Goal: Use online tool/utility: Use online tool/utility

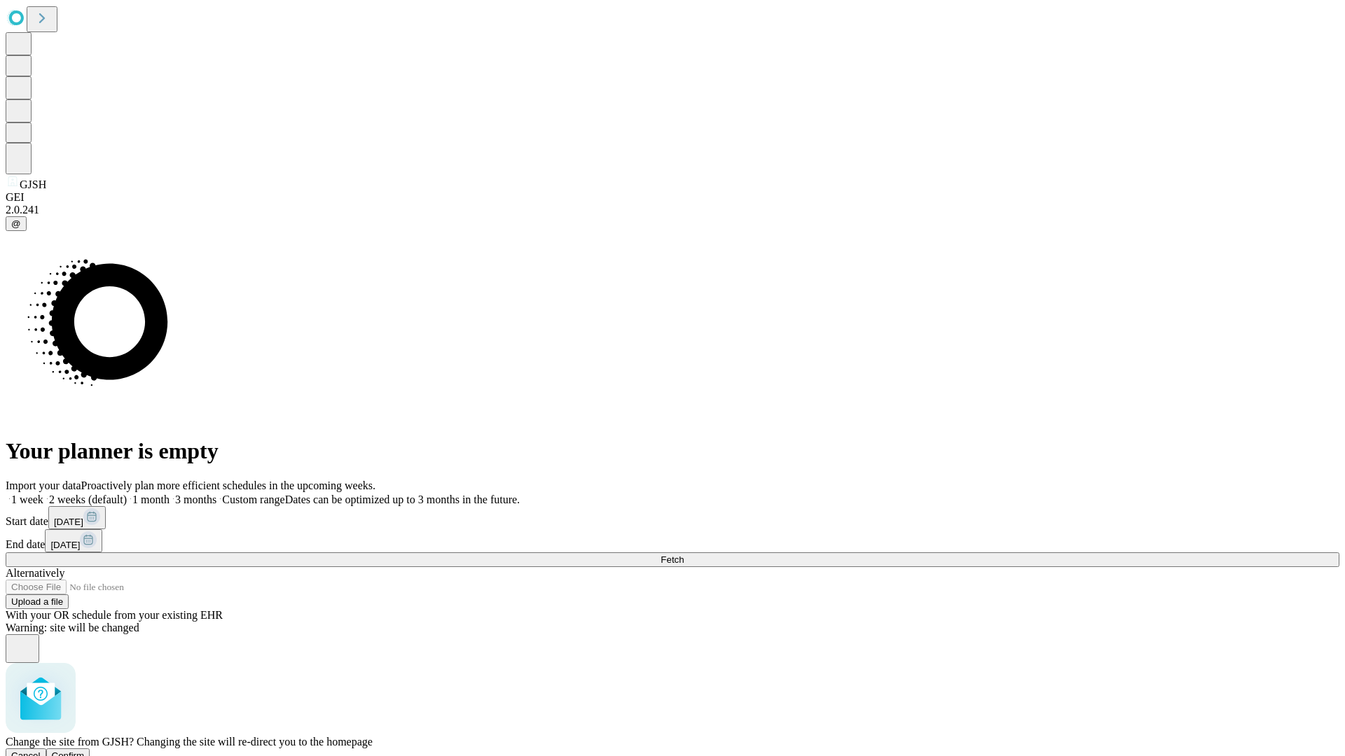
click at [85, 751] on span "Confirm" at bounding box center [68, 756] width 33 height 11
click at [127, 494] on label "2 weeks (default)" at bounding box center [84, 500] width 83 height 12
click at [684, 555] on span "Fetch" at bounding box center [671, 560] width 23 height 11
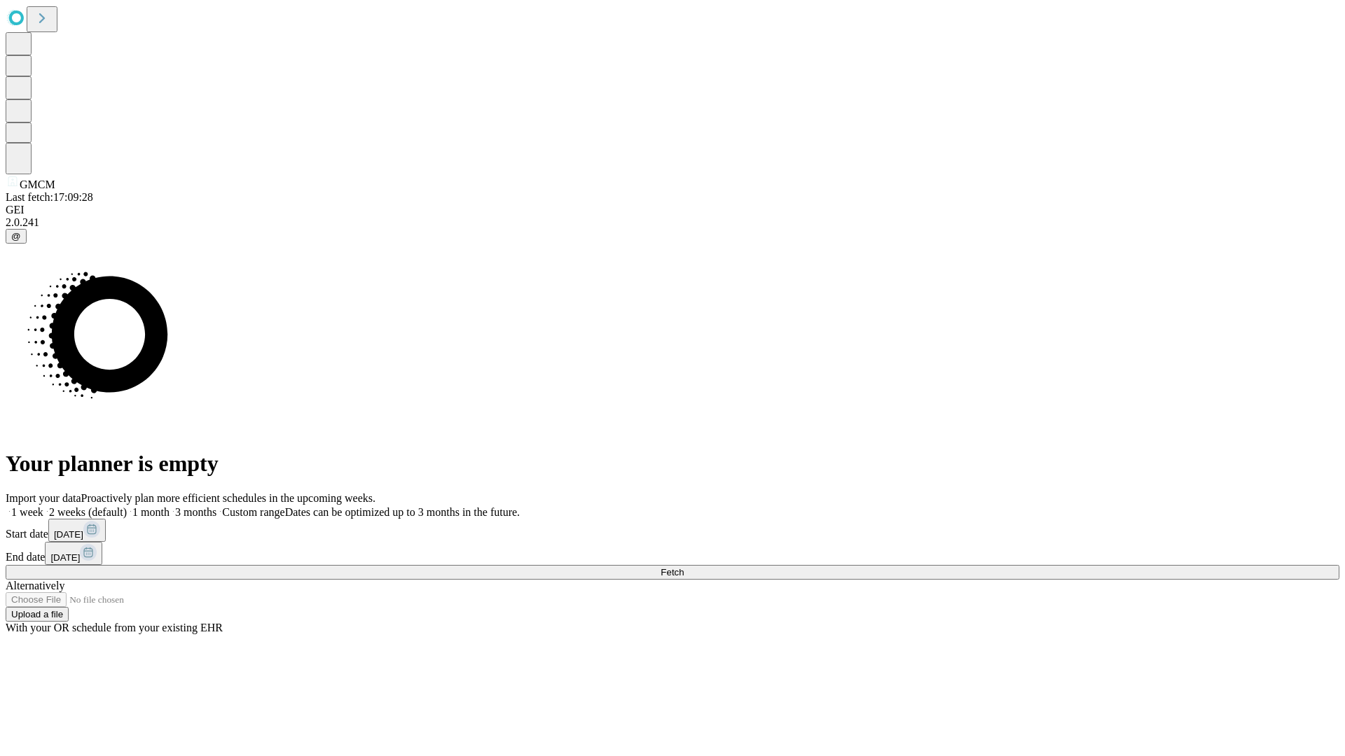
click at [127, 506] on label "2 weeks (default)" at bounding box center [84, 512] width 83 height 12
click at [684, 567] on span "Fetch" at bounding box center [671, 572] width 23 height 11
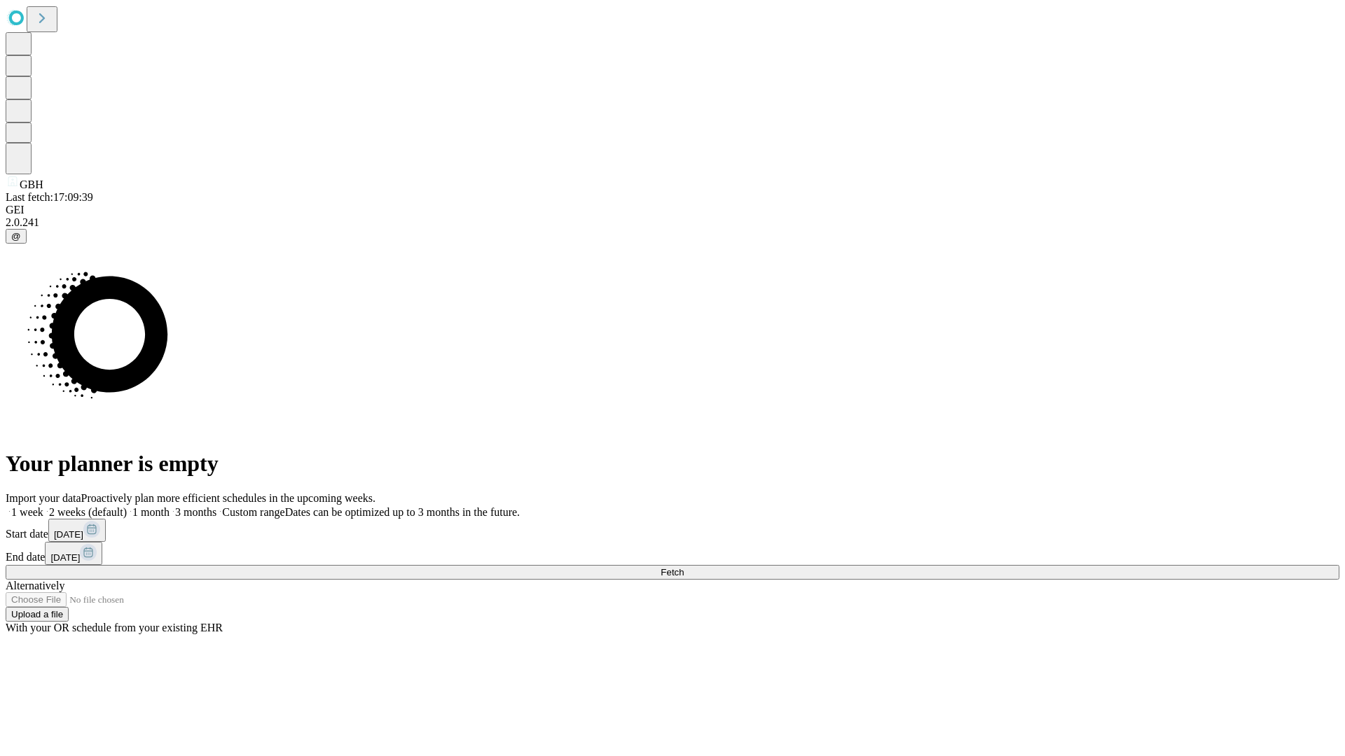
click at [127, 506] on label "2 weeks (default)" at bounding box center [84, 512] width 83 height 12
click at [684, 567] on span "Fetch" at bounding box center [671, 572] width 23 height 11
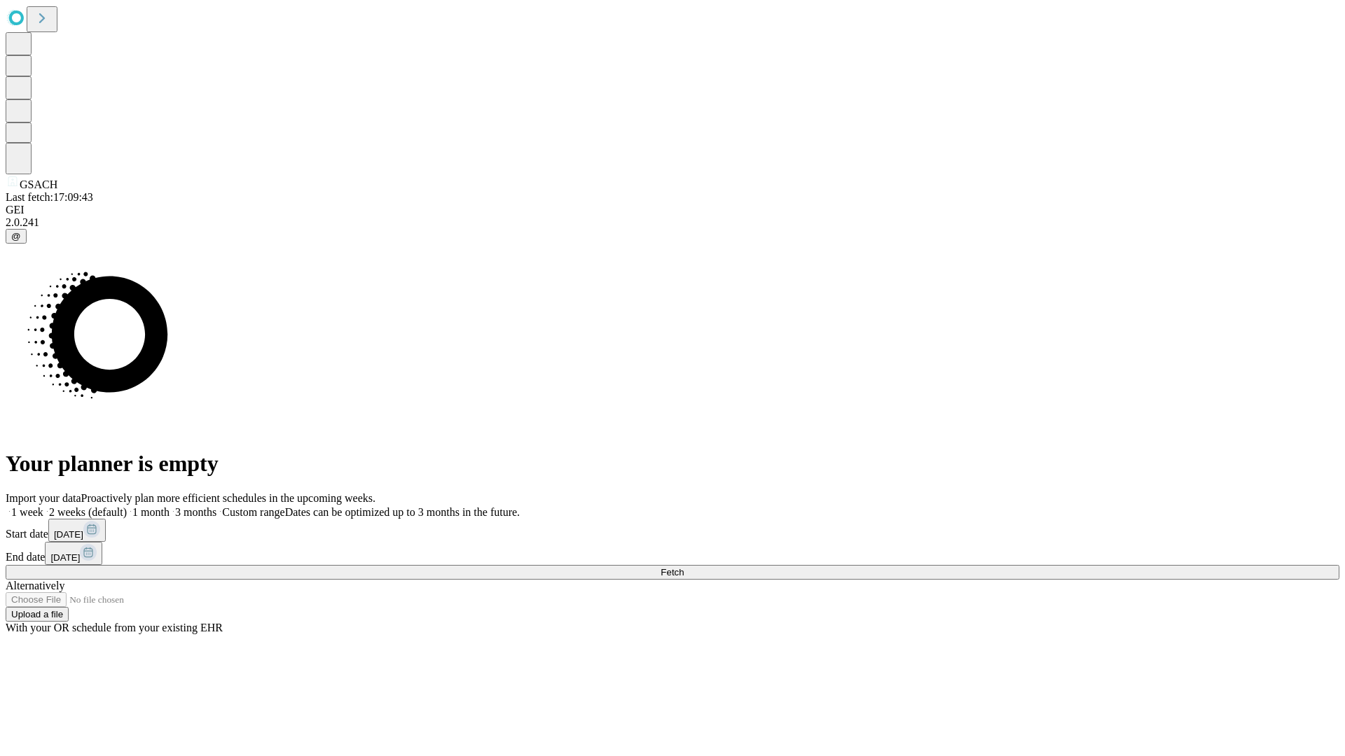
click at [127, 506] on label "2 weeks (default)" at bounding box center [84, 512] width 83 height 12
click at [684, 567] on span "Fetch" at bounding box center [671, 572] width 23 height 11
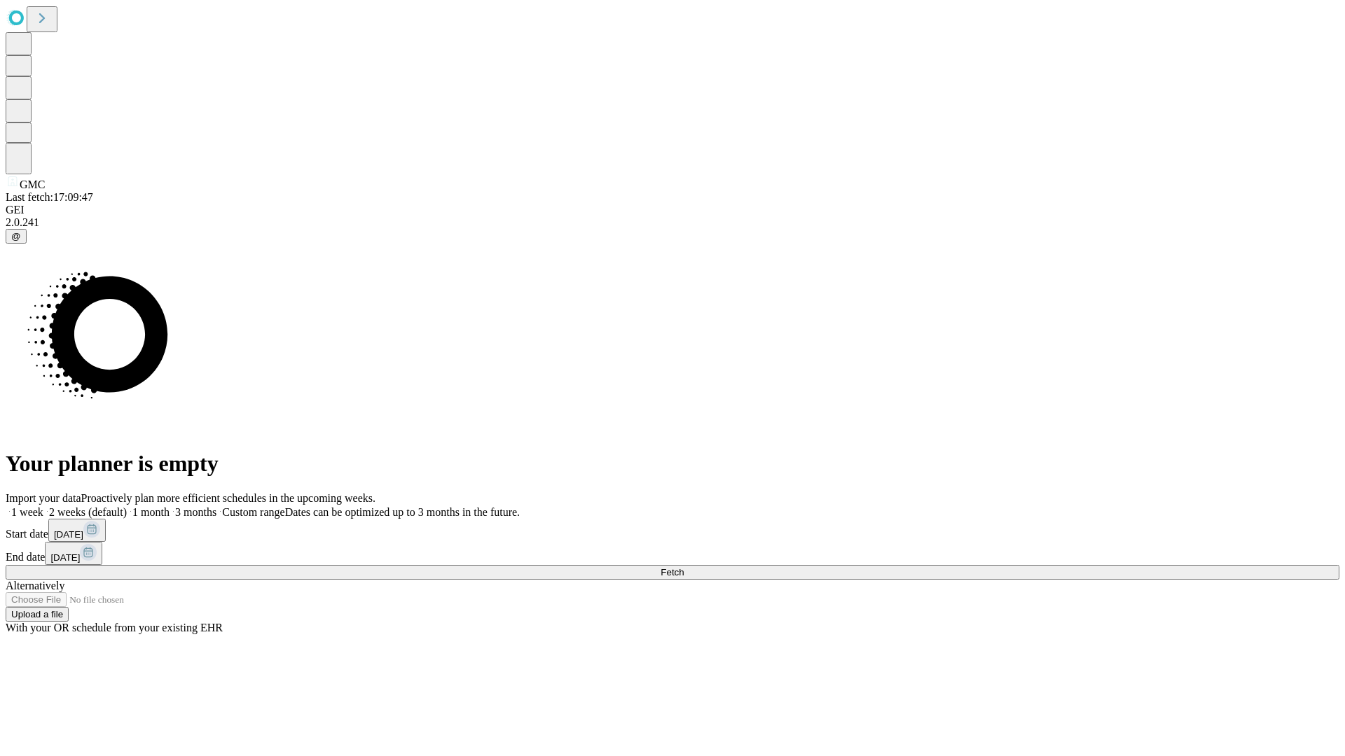
click at [127, 506] on label "2 weeks (default)" at bounding box center [84, 512] width 83 height 12
click at [684, 567] on span "Fetch" at bounding box center [671, 572] width 23 height 11
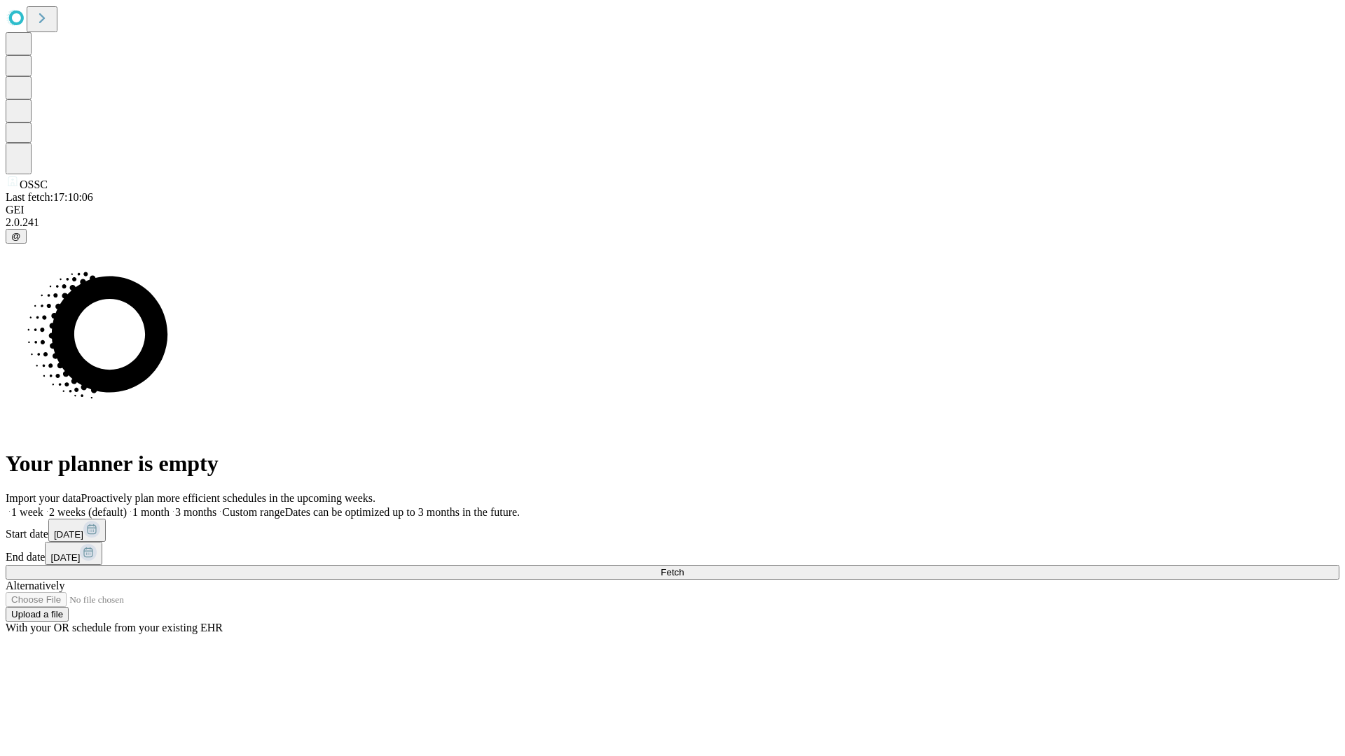
click at [127, 506] on label "2 weeks (default)" at bounding box center [84, 512] width 83 height 12
click at [684, 567] on span "Fetch" at bounding box center [671, 572] width 23 height 11
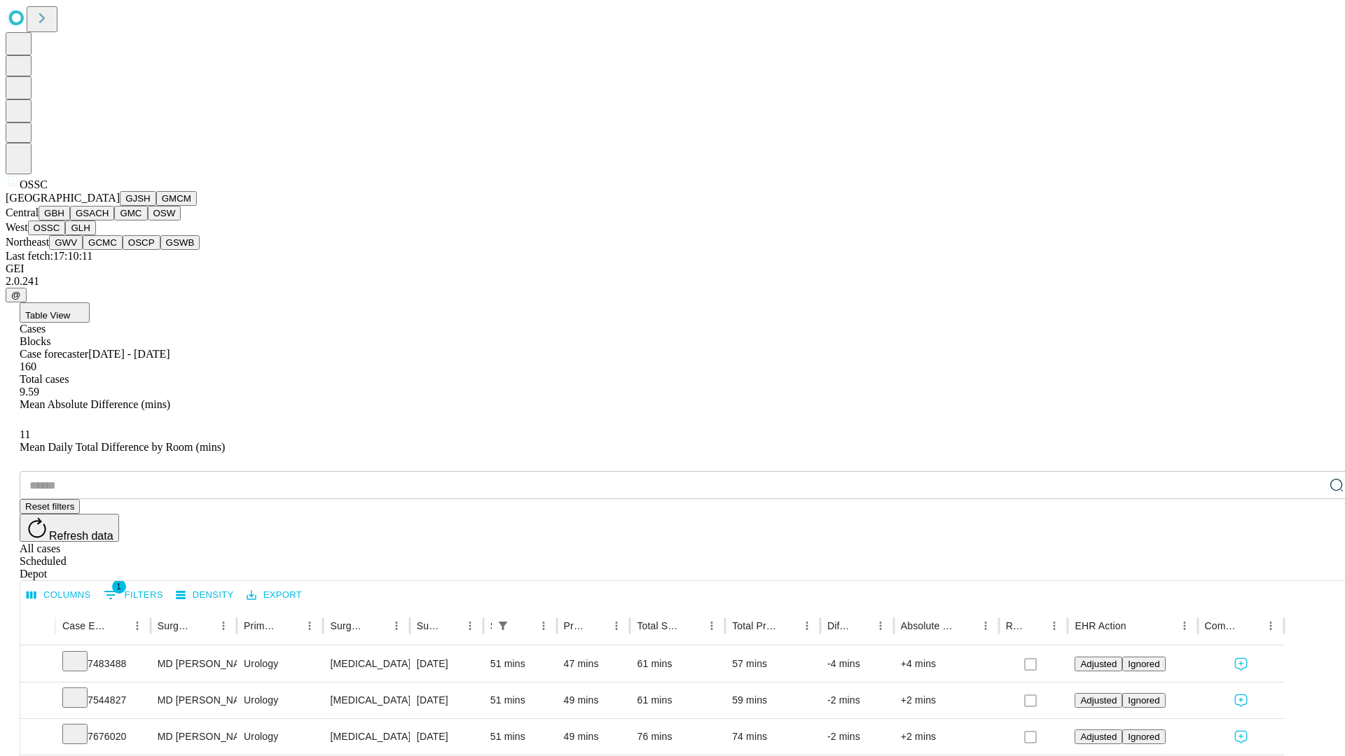
click at [95, 235] on button "GLH" at bounding box center [80, 228] width 30 height 15
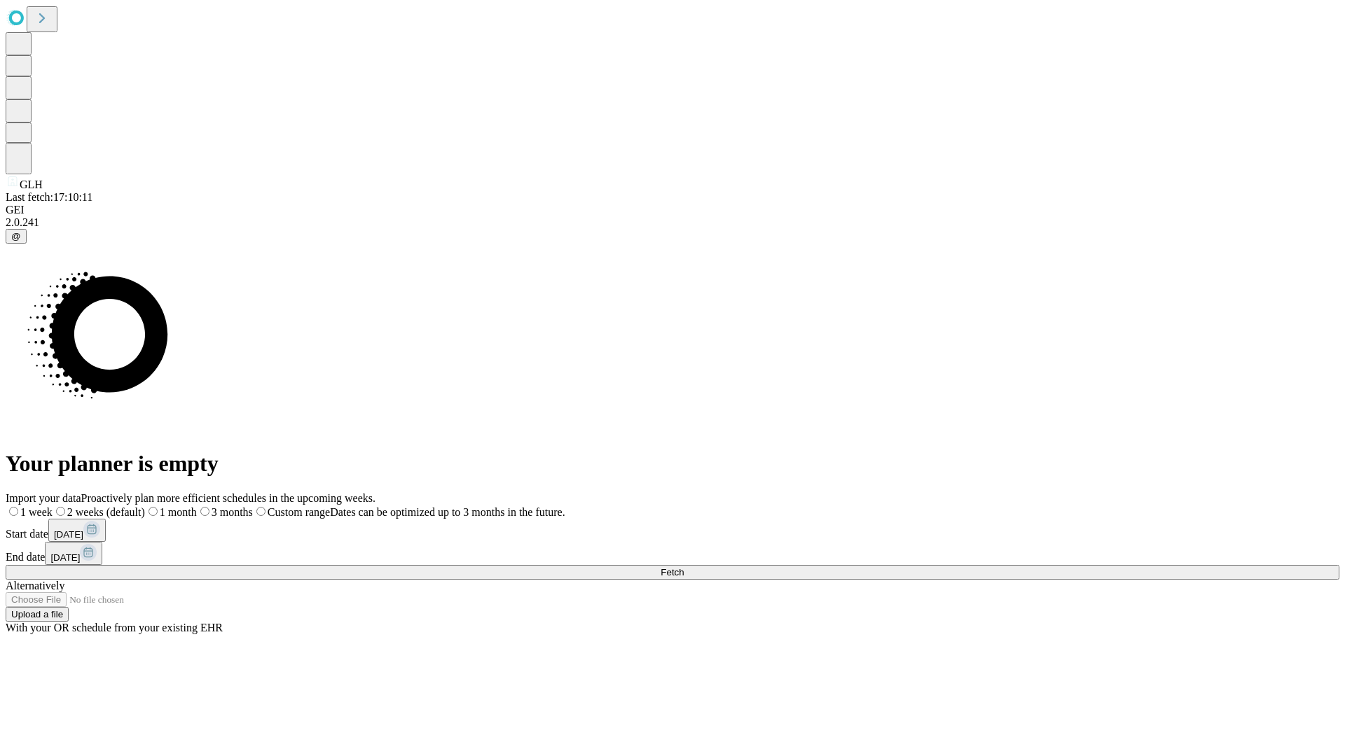
click at [145, 506] on label "2 weeks (default)" at bounding box center [99, 512] width 92 height 12
click at [684, 567] on span "Fetch" at bounding box center [671, 572] width 23 height 11
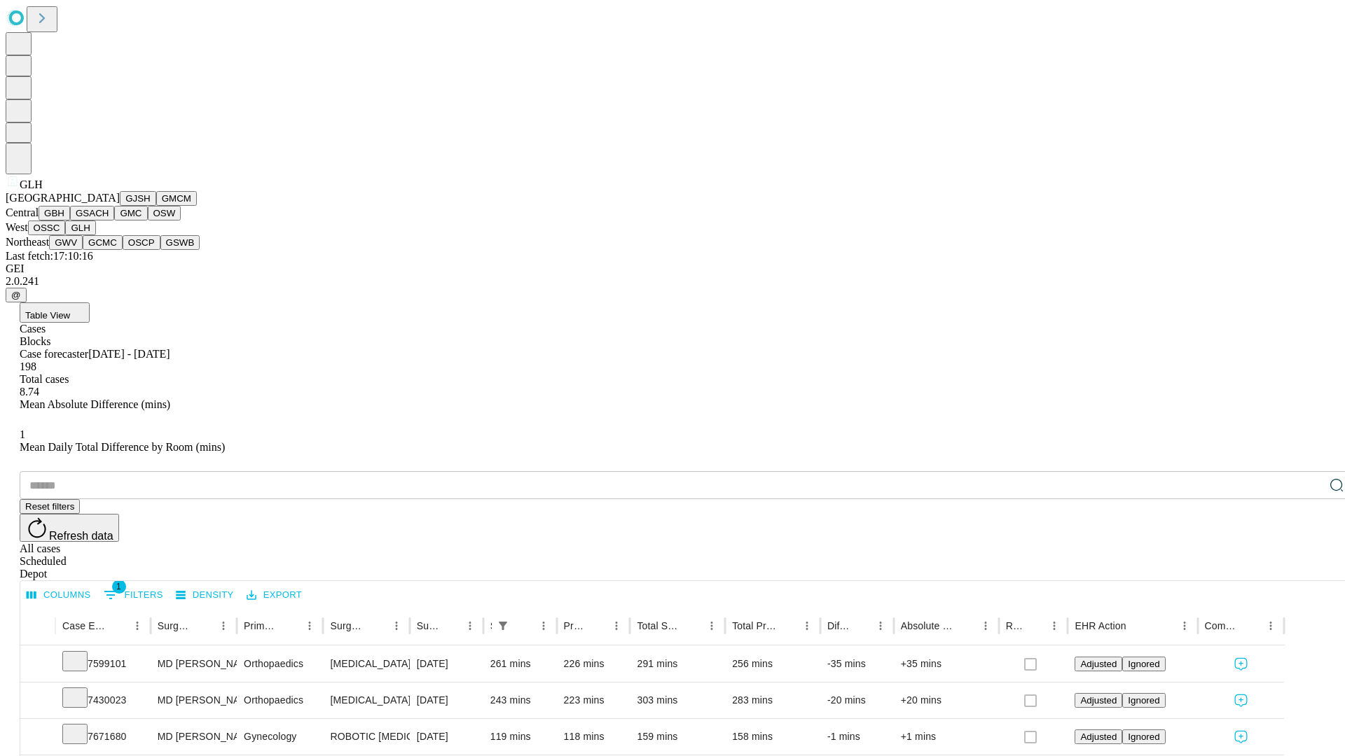
click at [83, 250] on button "GWV" at bounding box center [66, 242] width 34 height 15
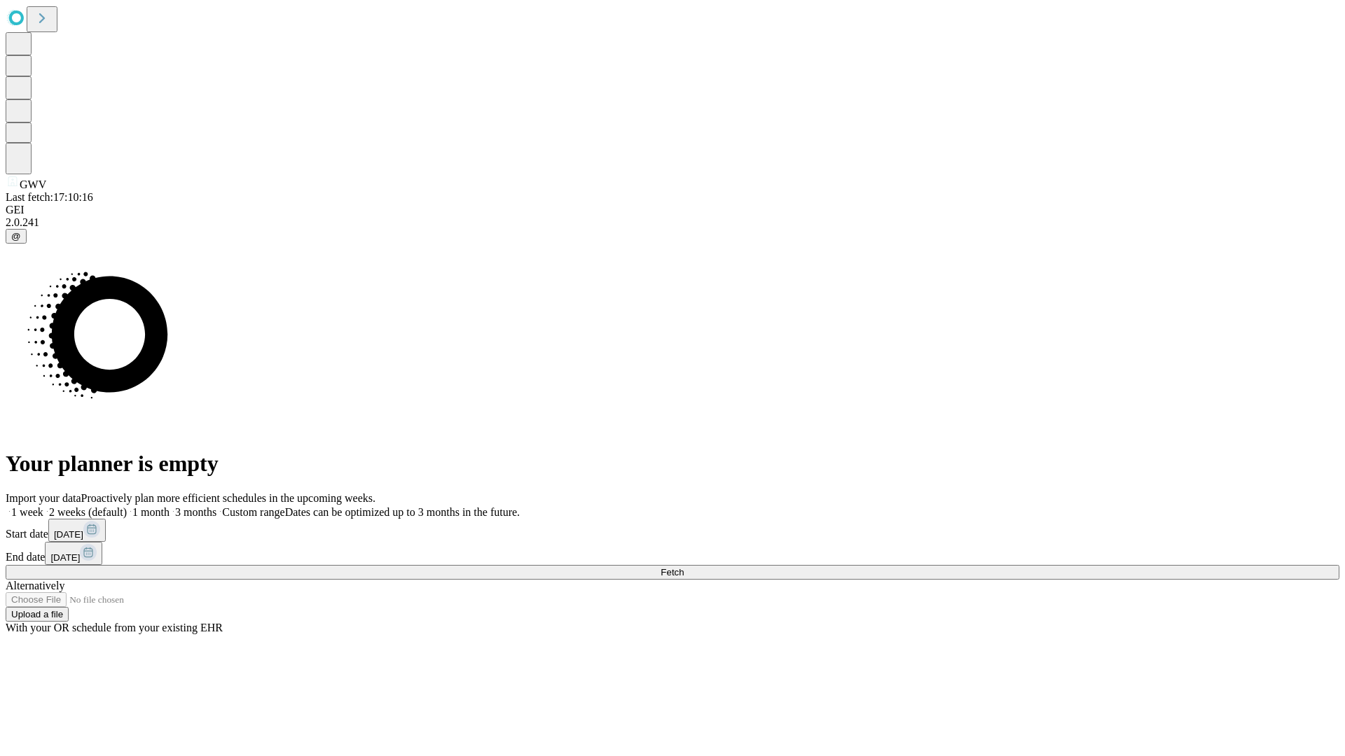
click at [127, 506] on label "2 weeks (default)" at bounding box center [84, 512] width 83 height 12
click at [684, 567] on span "Fetch" at bounding box center [671, 572] width 23 height 11
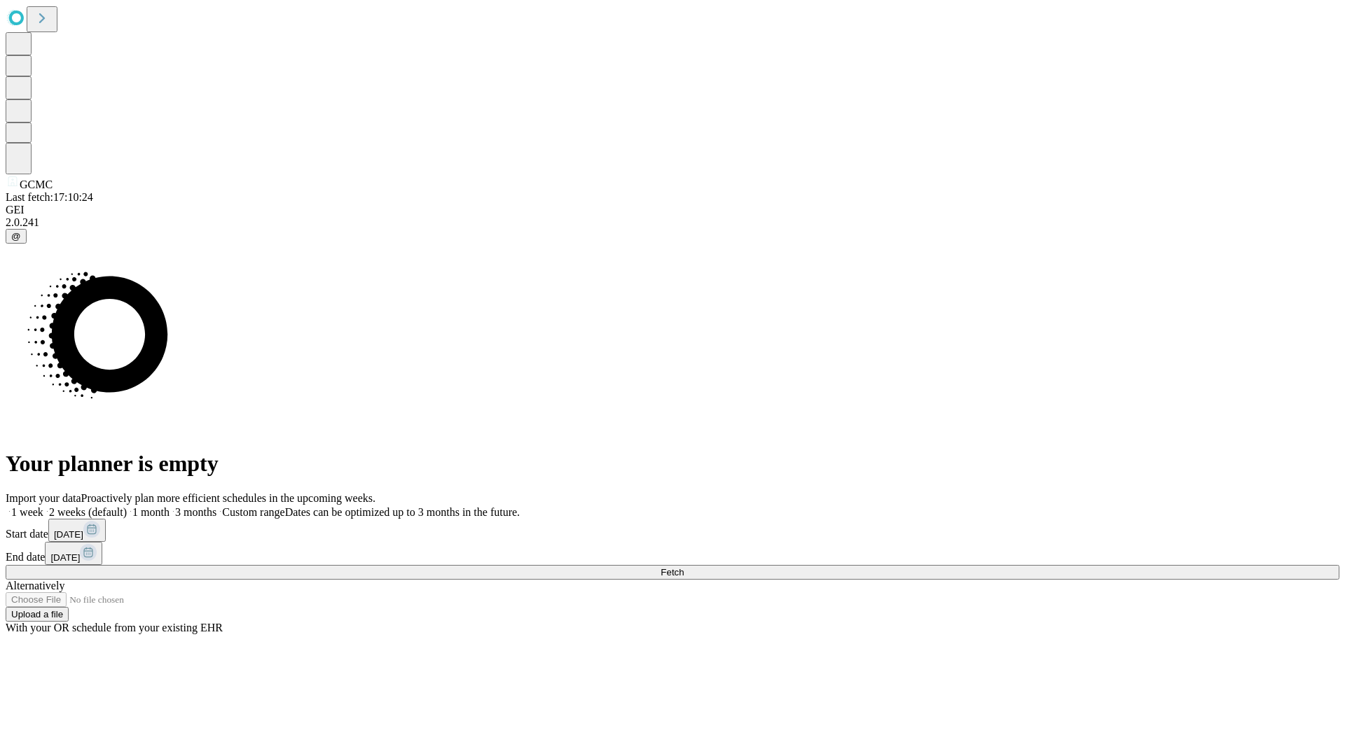
click at [127, 506] on label "2 weeks (default)" at bounding box center [84, 512] width 83 height 12
click at [684, 567] on span "Fetch" at bounding box center [671, 572] width 23 height 11
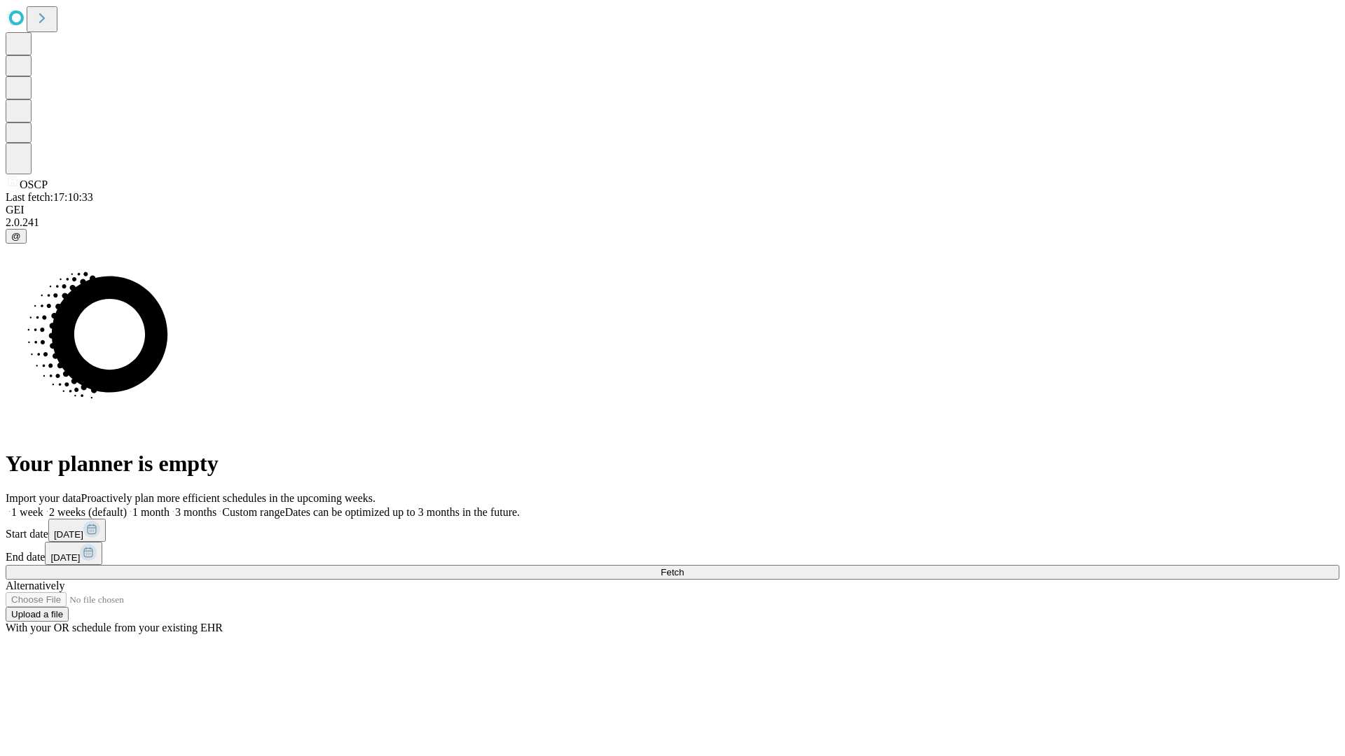
click at [127, 506] on label "2 weeks (default)" at bounding box center [84, 512] width 83 height 12
click at [684, 567] on span "Fetch" at bounding box center [671, 572] width 23 height 11
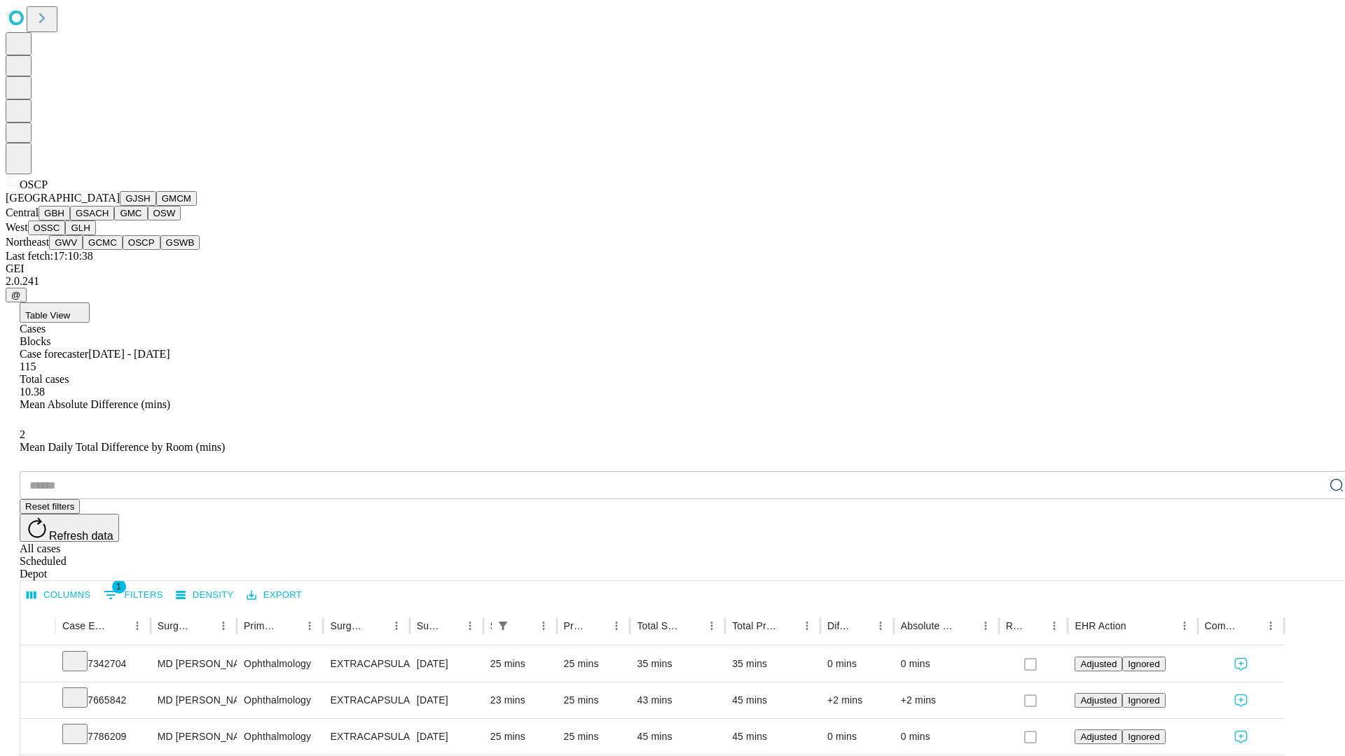
click at [160, 250] on button "GSWB" at bounding box center [180, 242] width 40 height 15
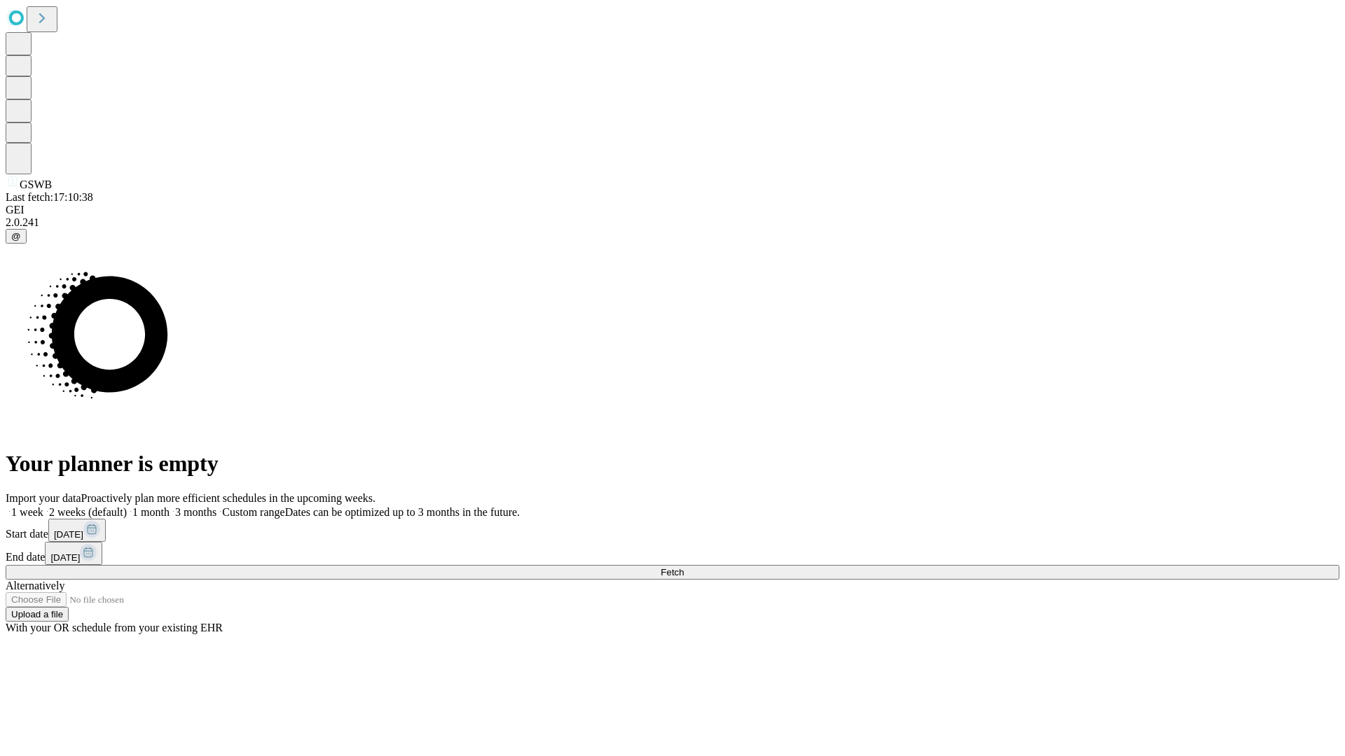
click at [127, 506] on label "2 weeks (default)" at bounding box center [84, 512] width 83 height 12
click at [684, 567] on span "Fetch" at bounding box center [671, 572] width 23 height 11
